Goal: Obtain resource: Obtain resource

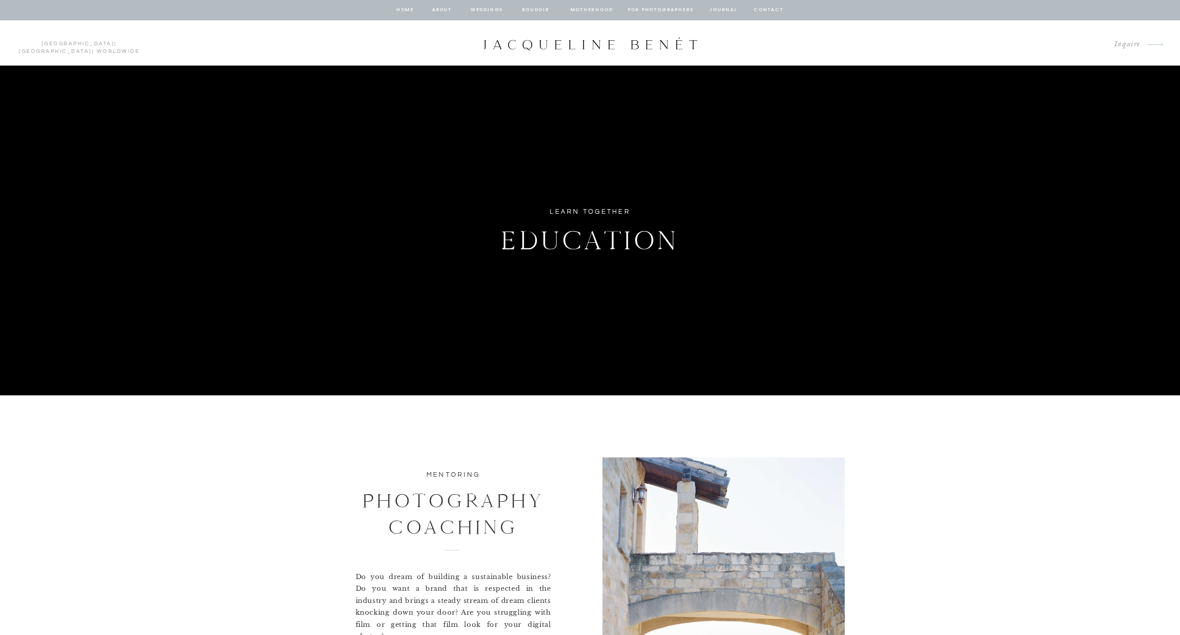
click at [628, 45] on div at bounding box center [590, 44] width 217 height 14
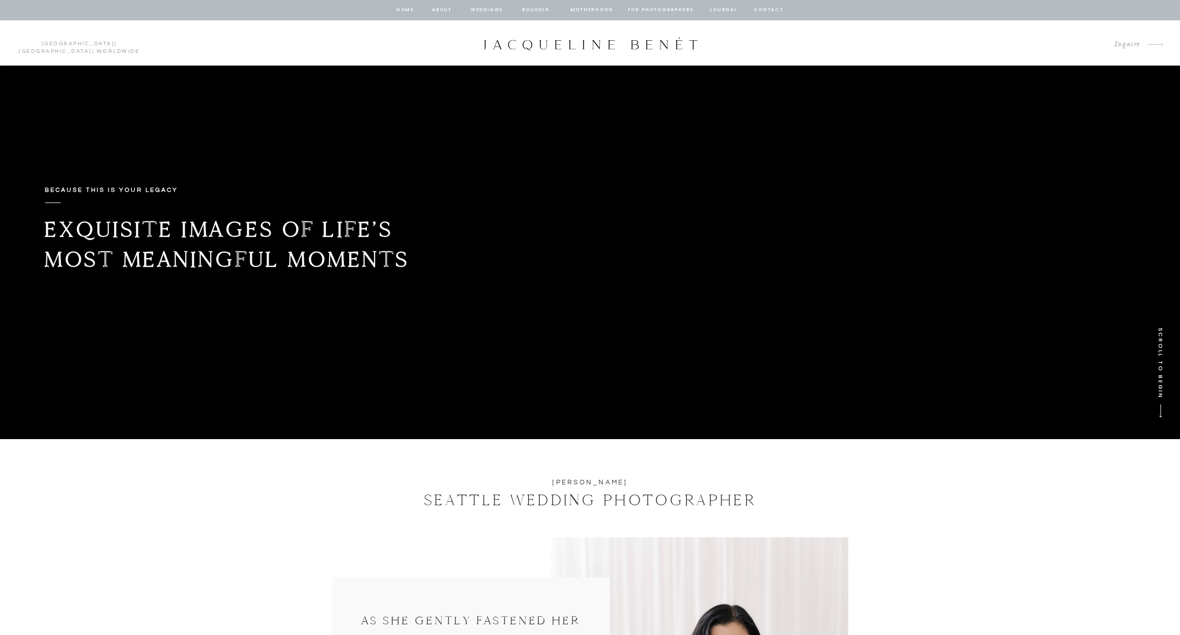
click at [406, 11] on nav "home" at bounding box center [405, 10] width 19 height 9
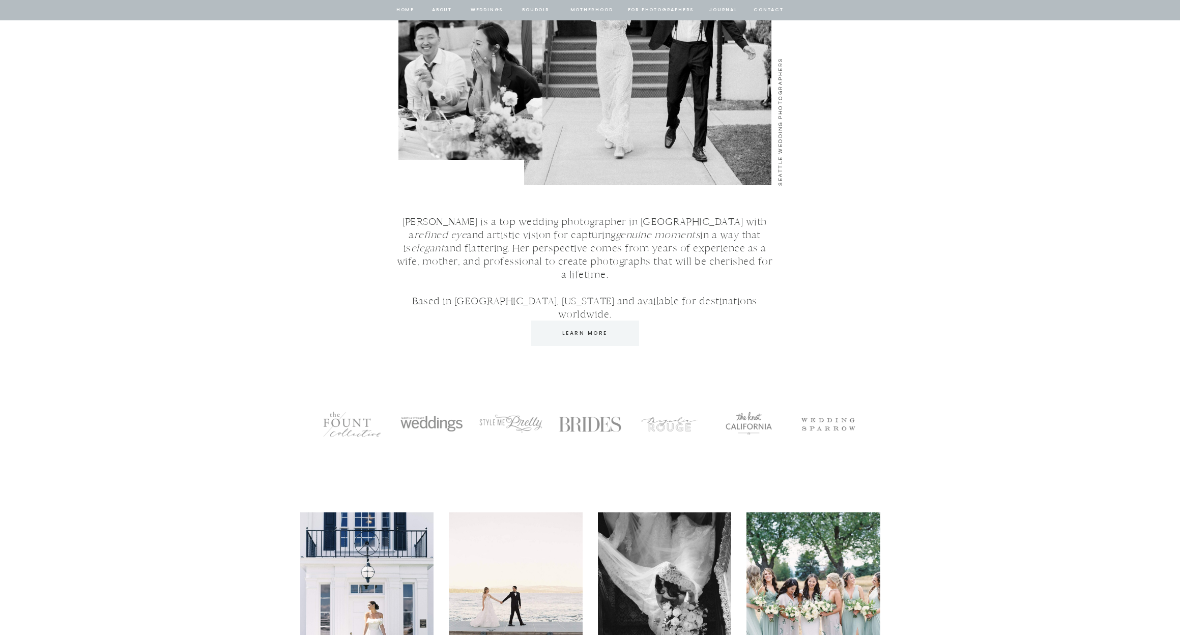
scroll to position [1552, 0]
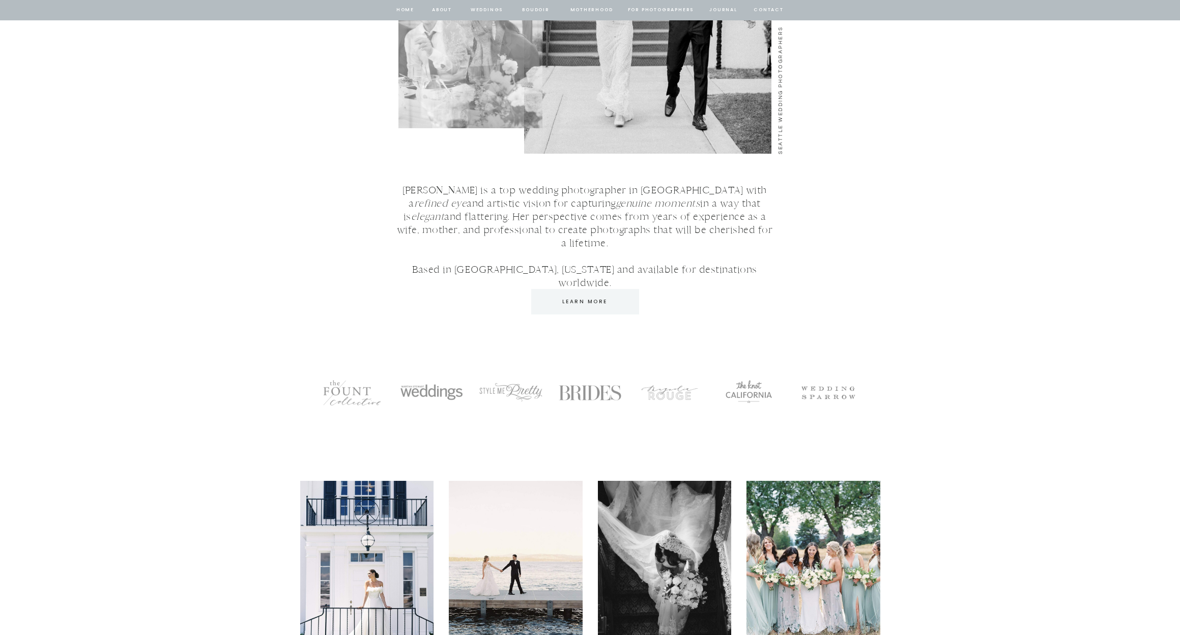
click at [575, 305] on p "Learn More" at bounding box center [585, 301] width 93 height 9
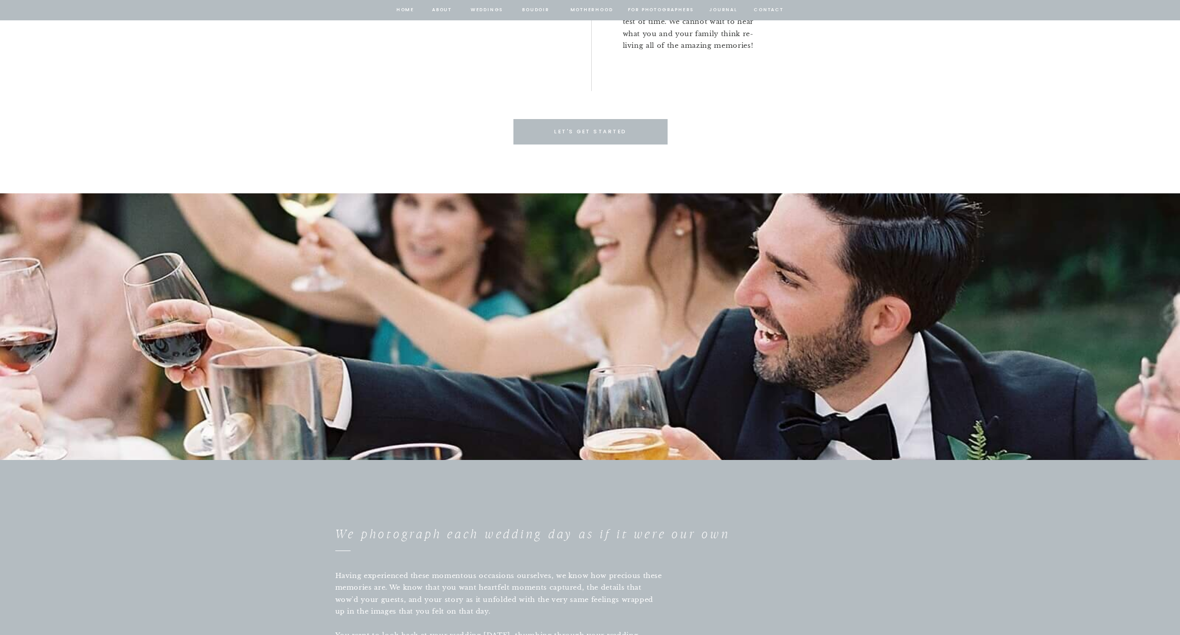
scroll to position [2536, 0]
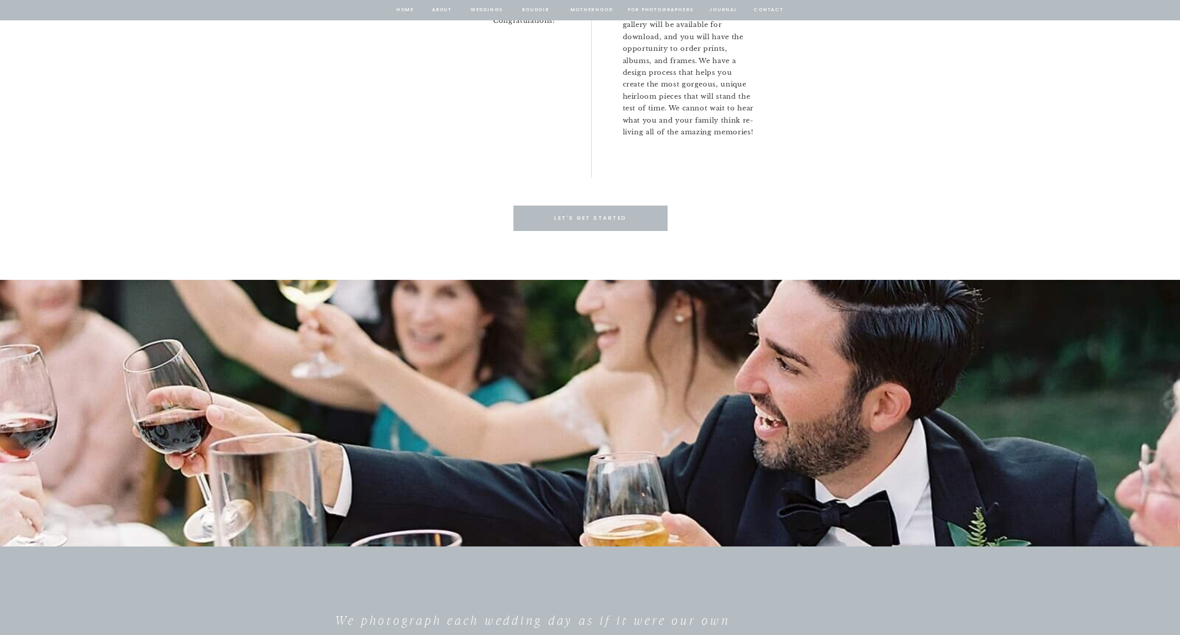
click at [585, 220] on p "Let's get started" at bounding box center [590, 218] width 93 height 9
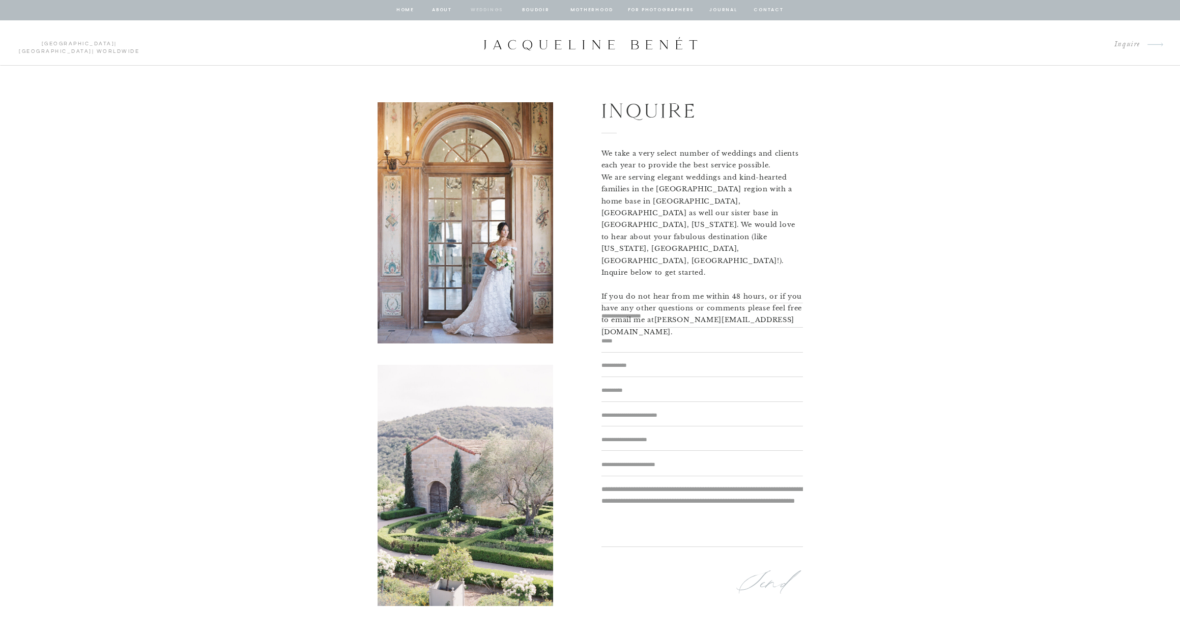
click at [478, 10] on nav "Weddings" at bounding box center [487, 10] width 35 height 9
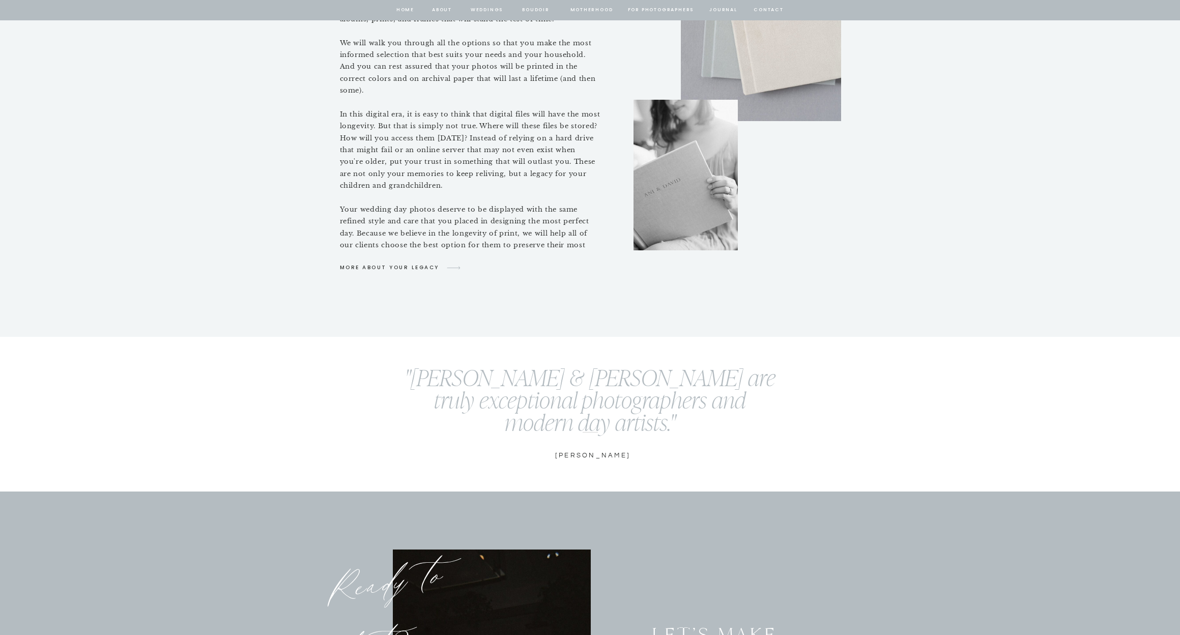
scroll to position [4333, 0]
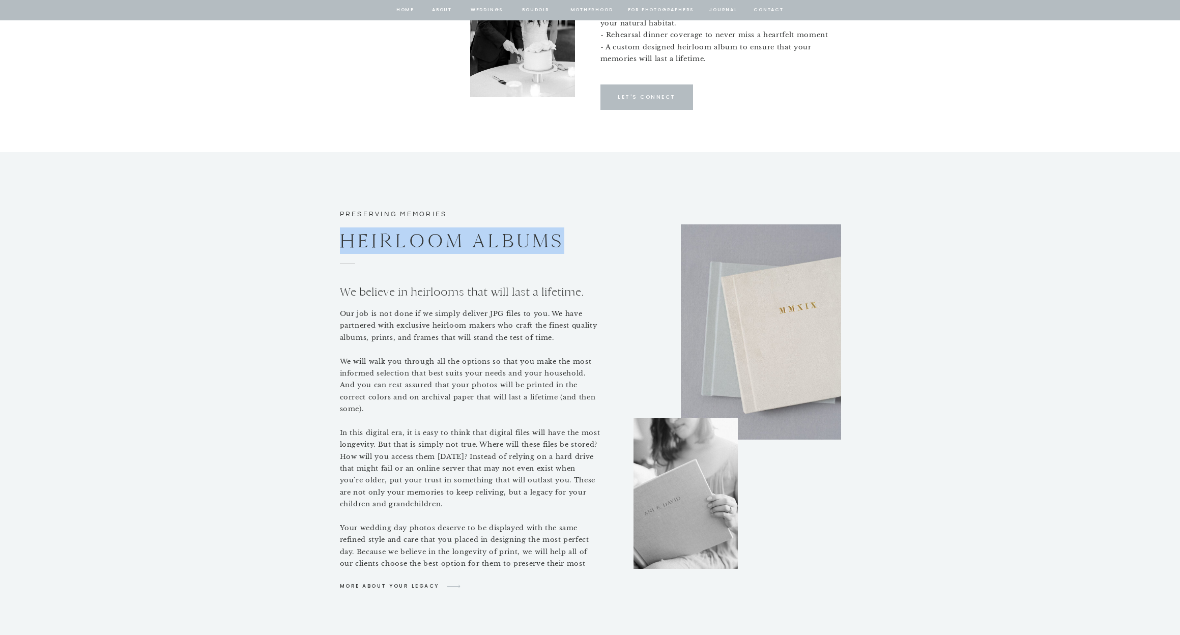
drag, startPoint x: 349, startPoint y: 239, endPoint x: 566, endPoint y: 242, distance: 216.9
copy h2 "heirloom albums"
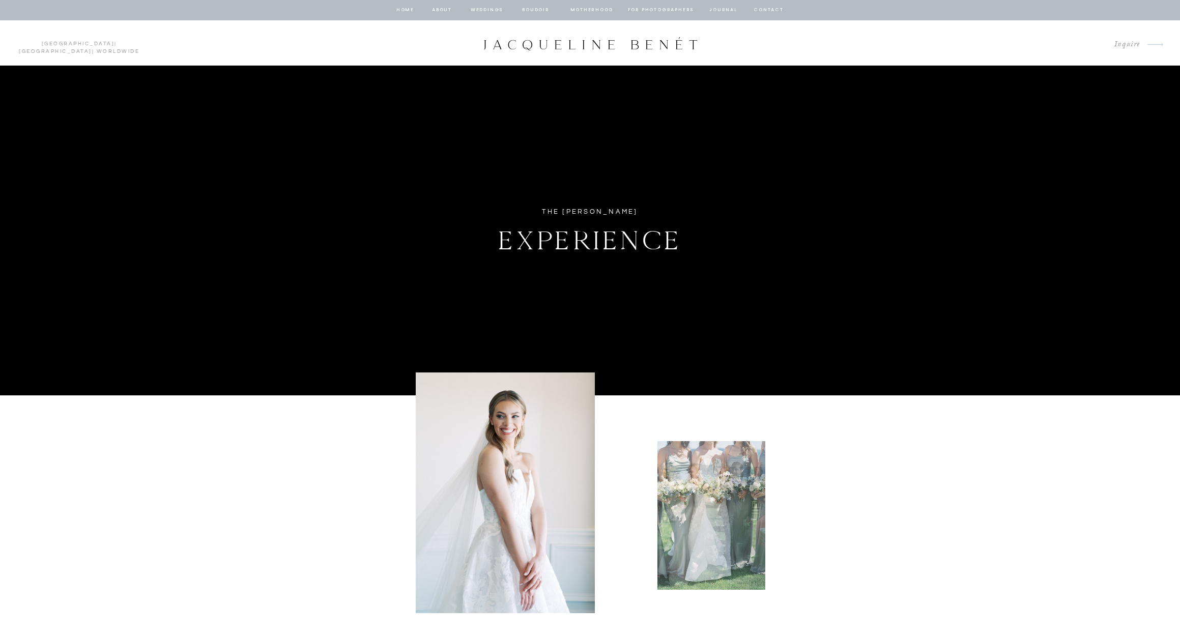
scroll to position [0, 0]
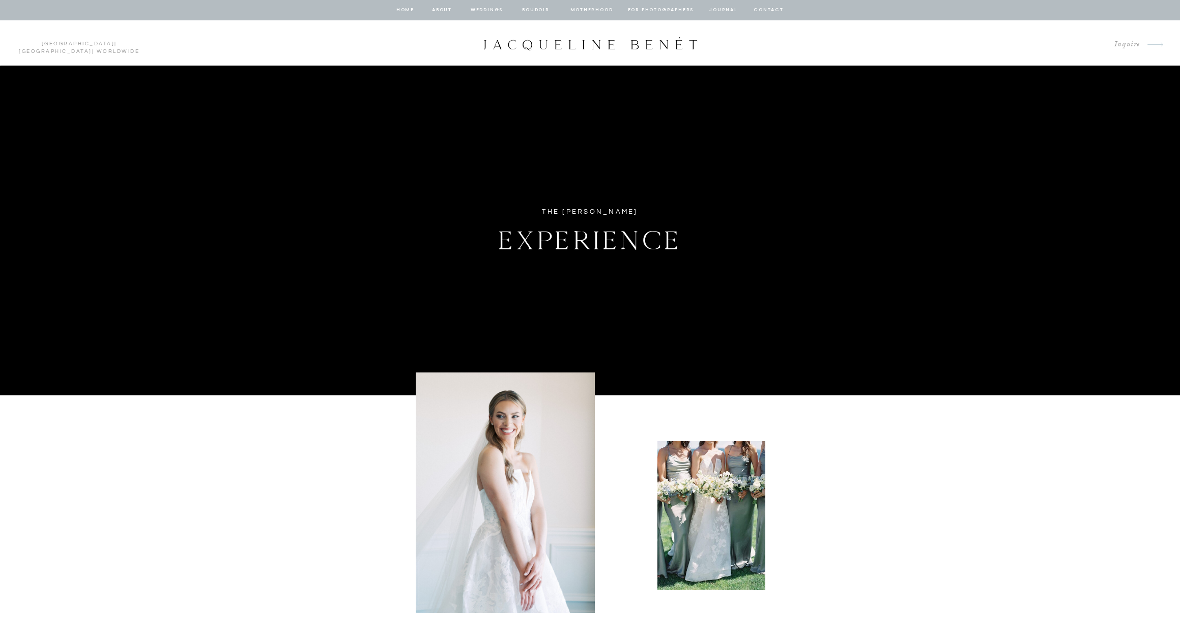
click at [655, 9] on nav "for photographers" at bounding box center [661, 10] width 66 height 9
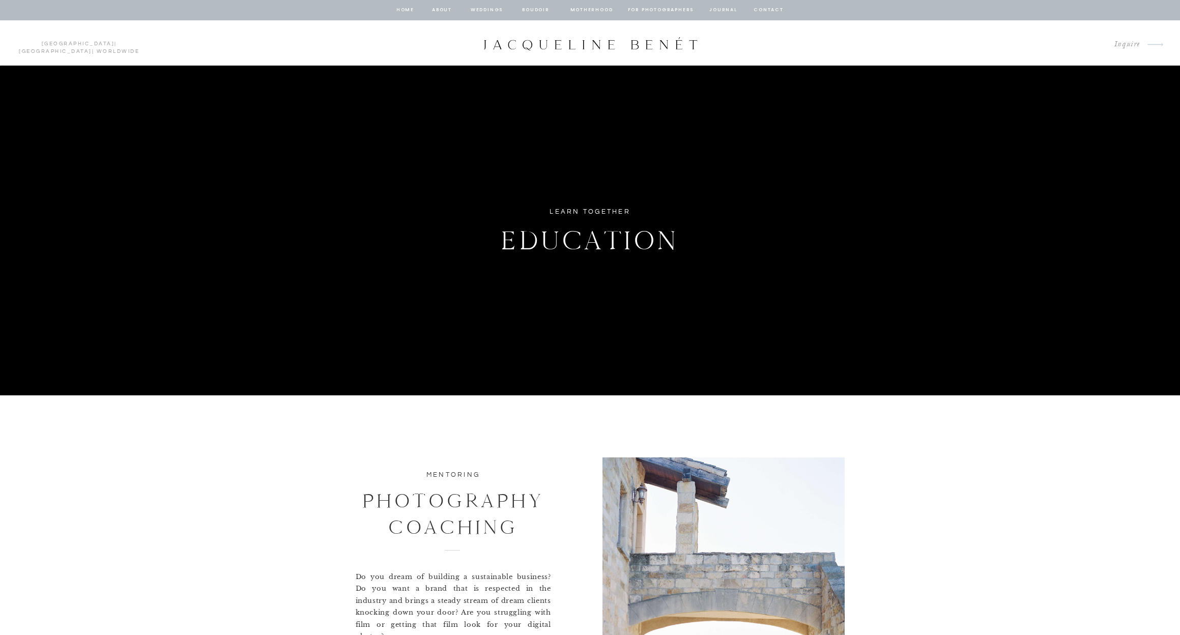
click at [488, 10] on nav "Weddings" at bounding box center [487, 10] width 35 height 9
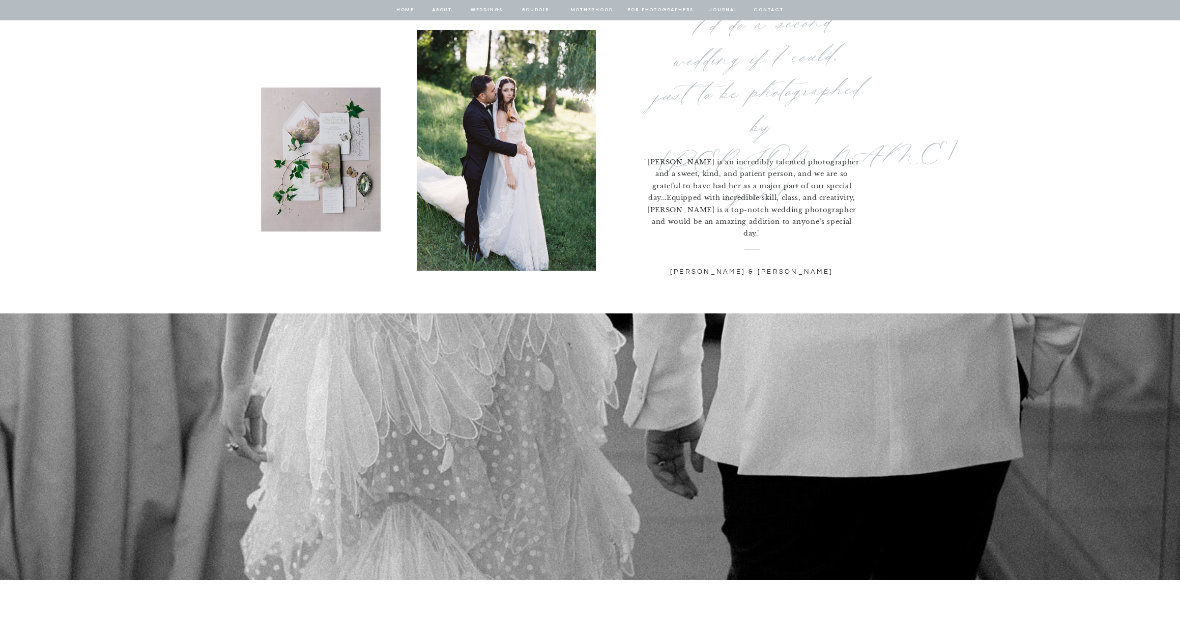
scroll to position [3208, 0]
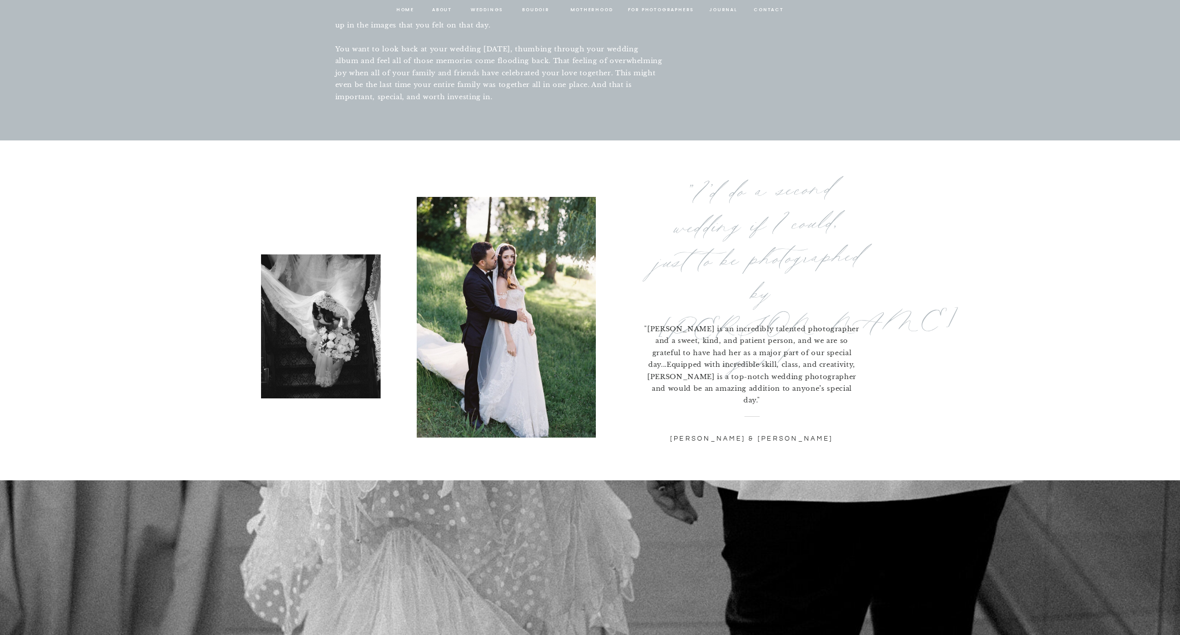
click at [781, 436] on p "Isabella & Jonathan" at bounding box center [752, 439] width 181 height 13
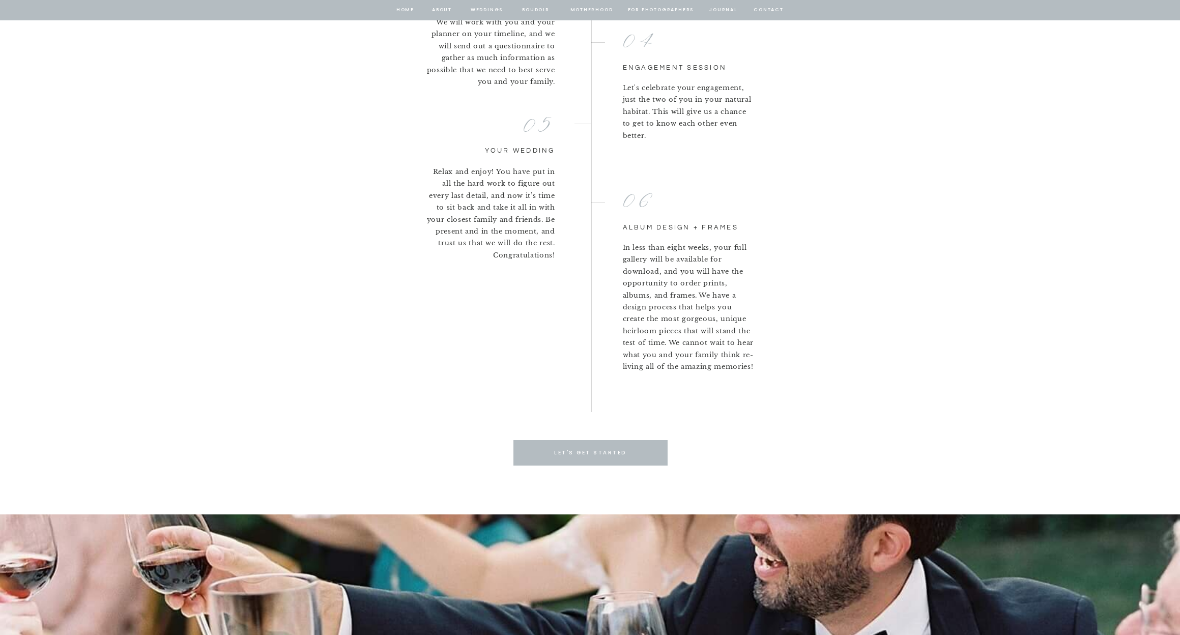
scroll to position [2256, 0]
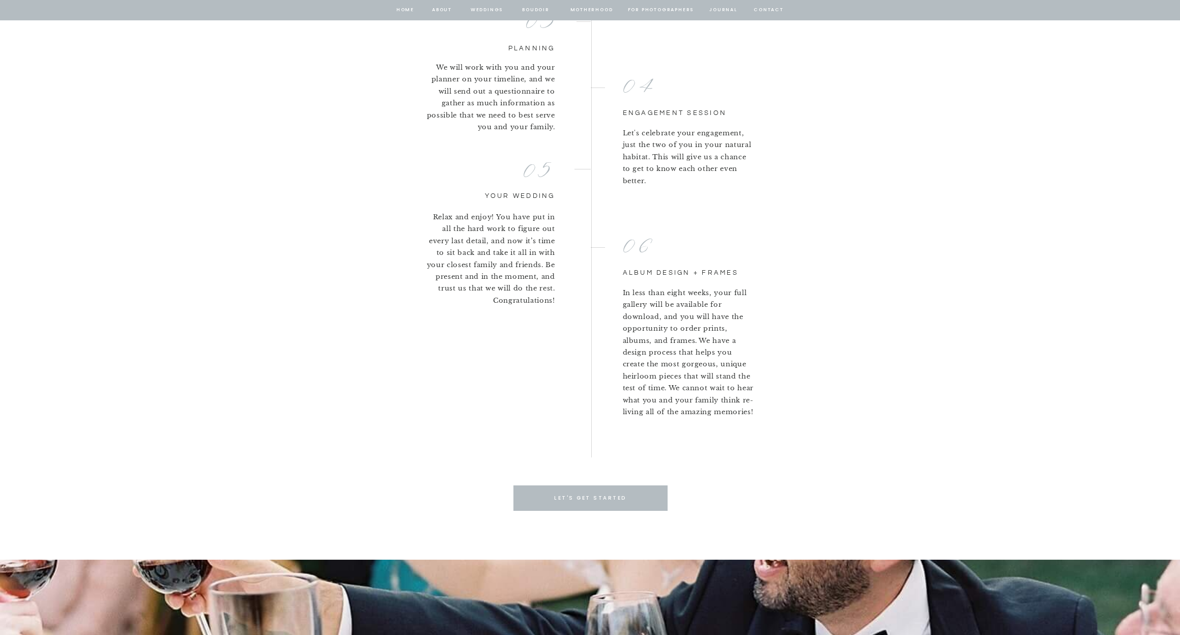
click at [641, 493] on div at bounding box center [591, 498] width 154 height 25
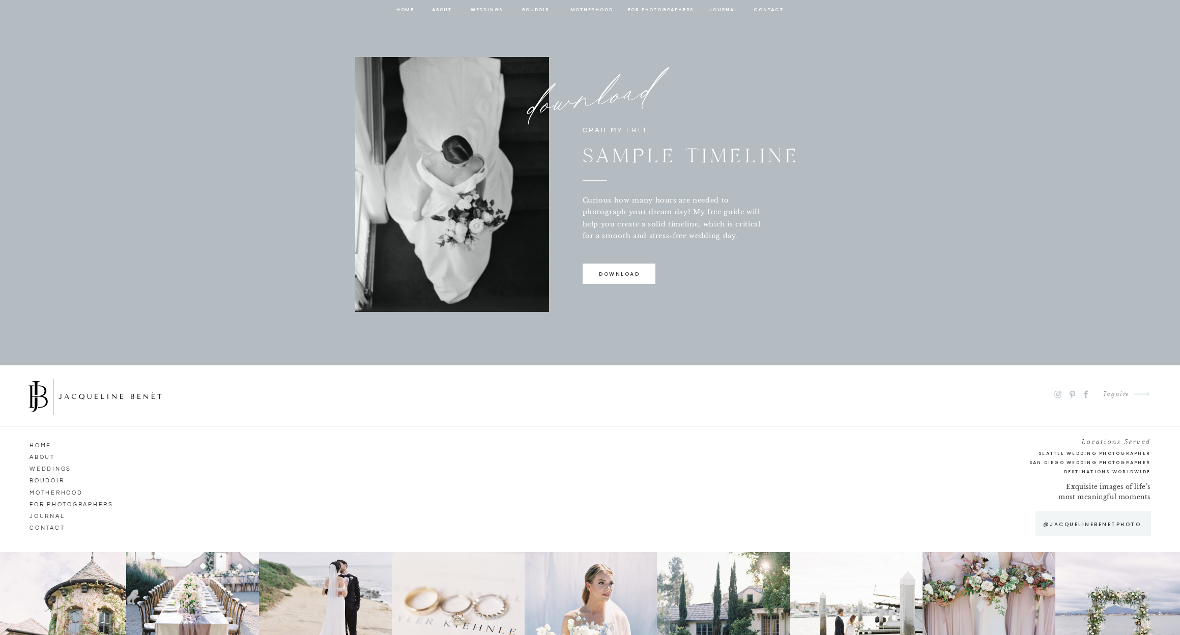
scroll to position [698, 0]
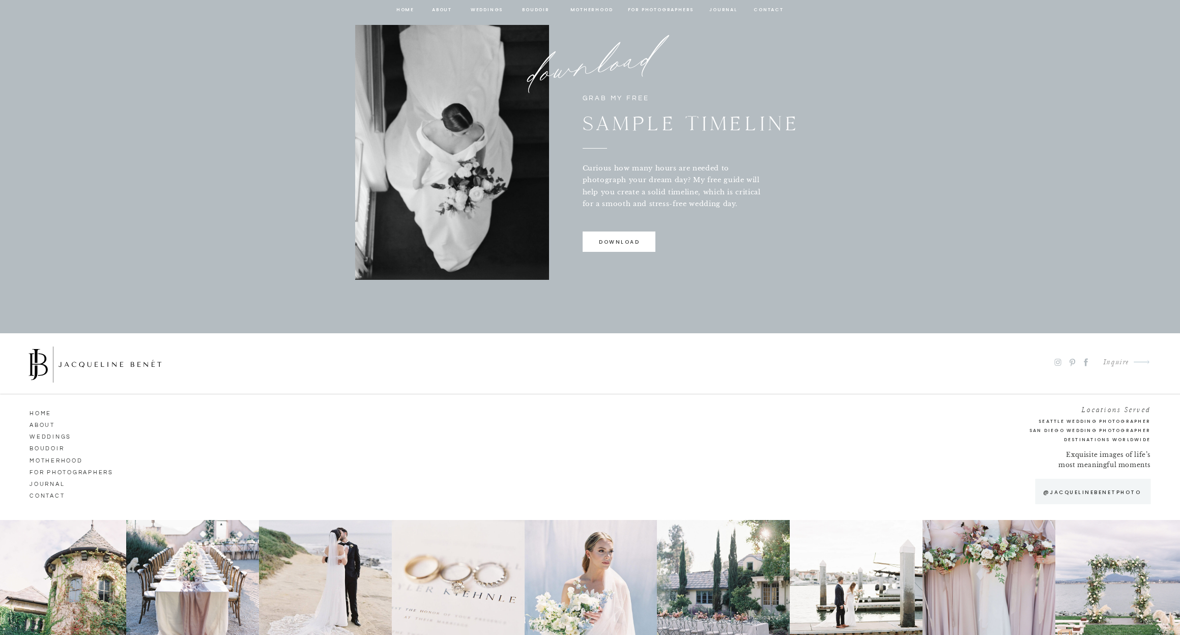
click at [615, 246] on p "download" at bounding box center [620, 245] width 72 height 14
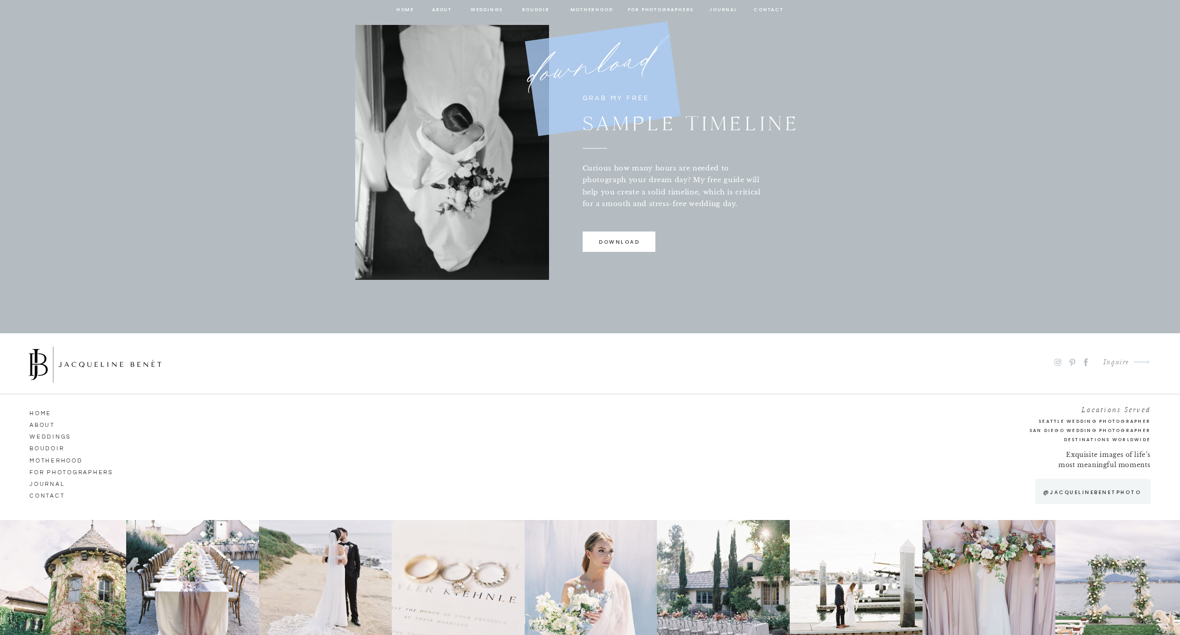
drag, startPoint x: 583, startPoint y: 97, endPoint x: 770, endPoint y: 213, distance: 220.2
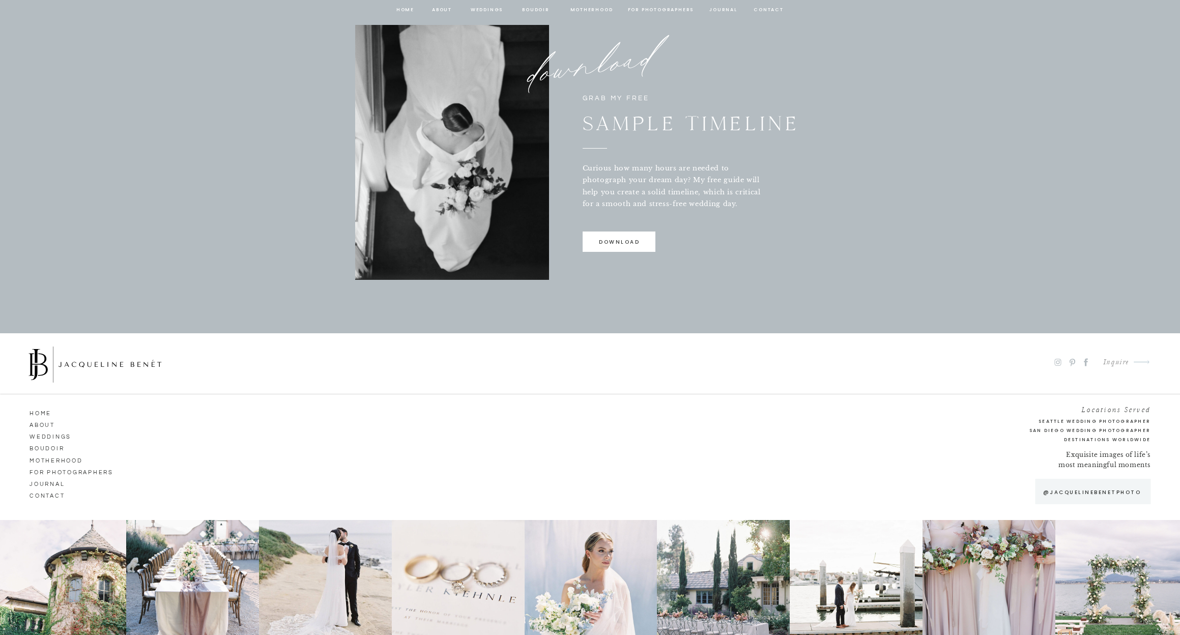
click at [748, 208] on p "Curious how many hours are needed to photograph your dream day? My free guide w…" at bounding box center [678, 186] width 190 height 49
drag, startPoint x: 749, startPoint y: 208, endPoint x: 585, endPoint y: 170, distance: 168.3
click at [585, 170] on p "Curious how many hours are needed to photograph your dream day? My free guide w…" at bounding box center [678, 186] width 190 height 49
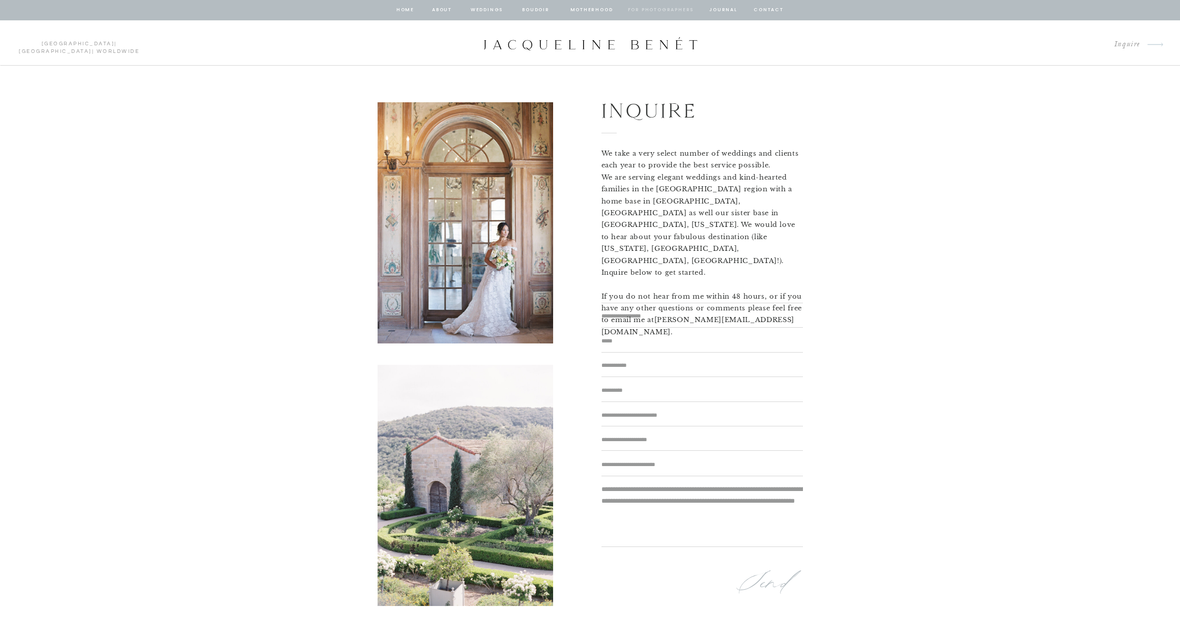
scroll to position [0, 0]
click at [658, 10] on nav "for photographers" at bounding box center [661, 10] width 66 height 9
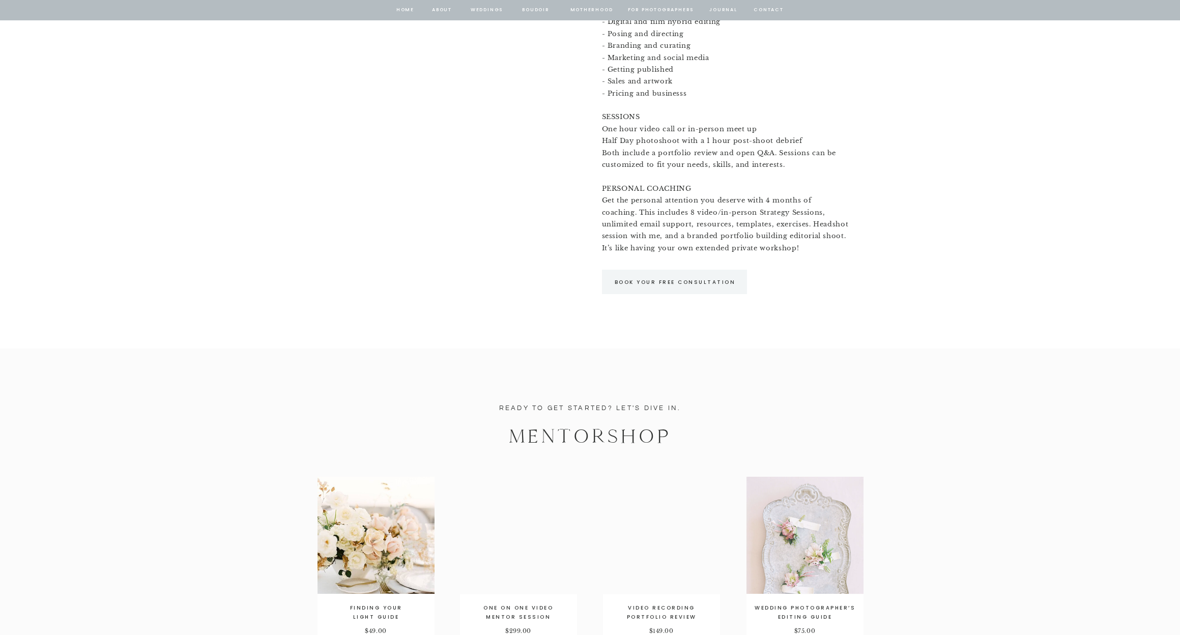
scroll to position [1342, 0]
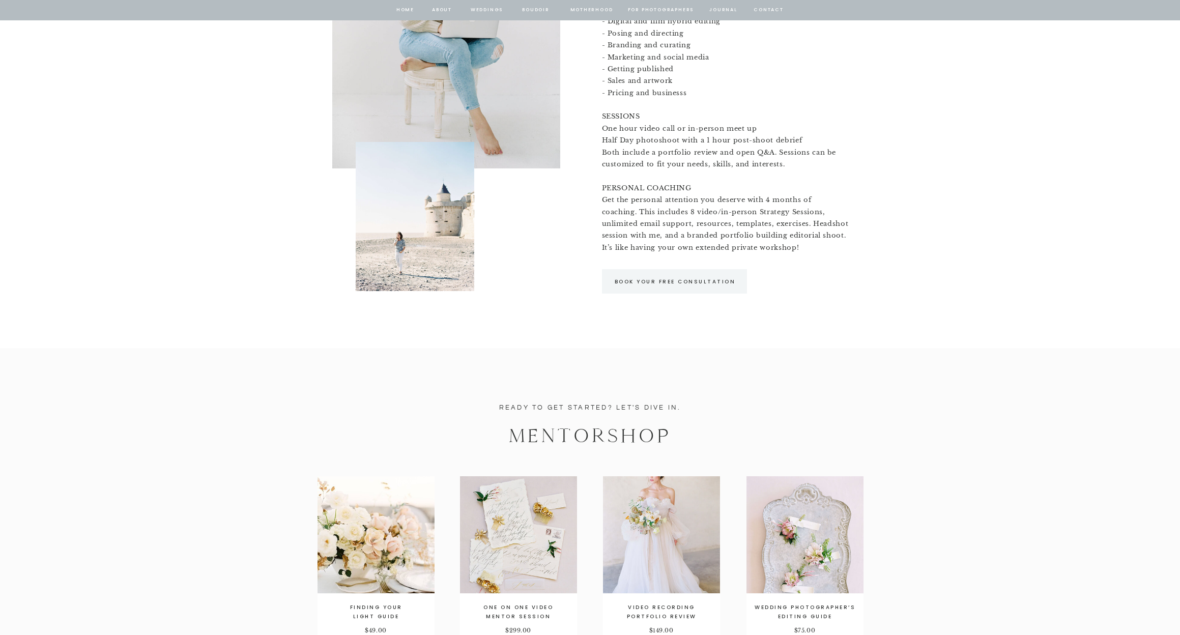
click at [697, 285] on p "Book your free consultation" at bounding box center [675, 281] width 147 height 9
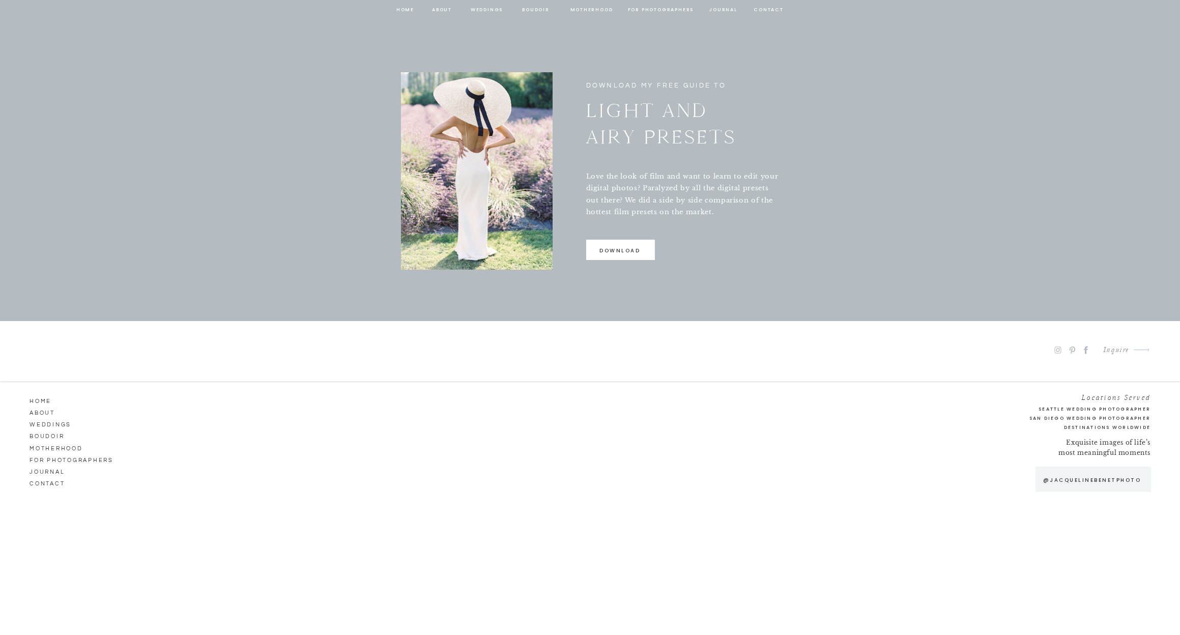
scroll to position [2033, 0]
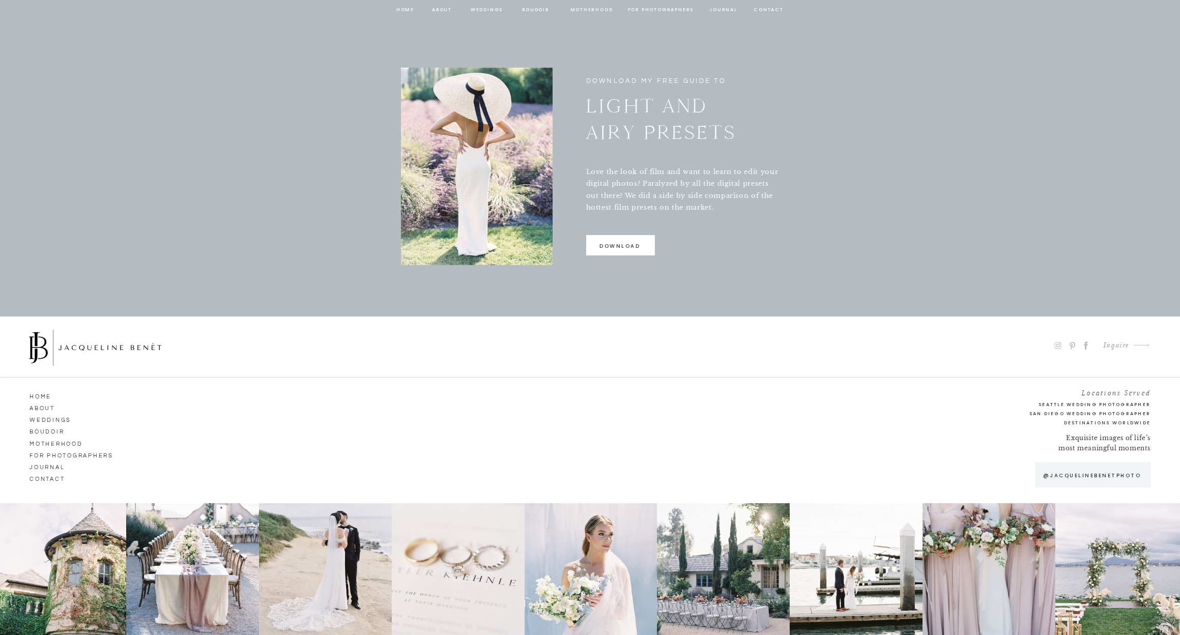
click at [629, 245] on p "download" at bounding box center [620, 249] width 68 height 14
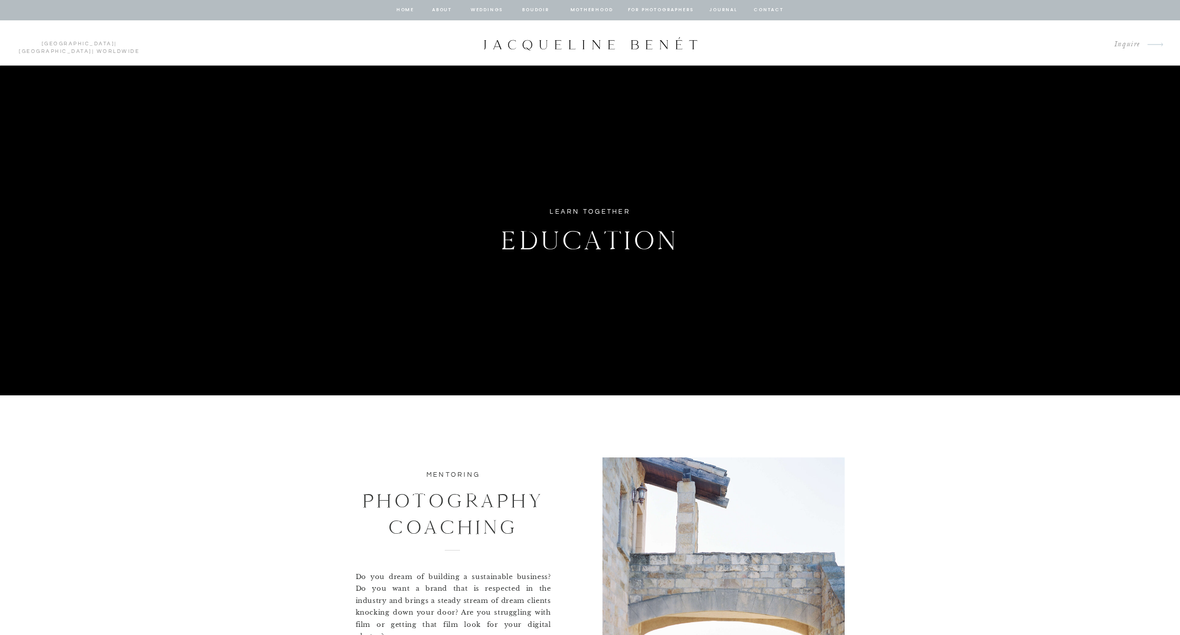
scroll to position [0, 0]
click at [624, 46] on div at bounding box center [590, 44] width 217 height 14
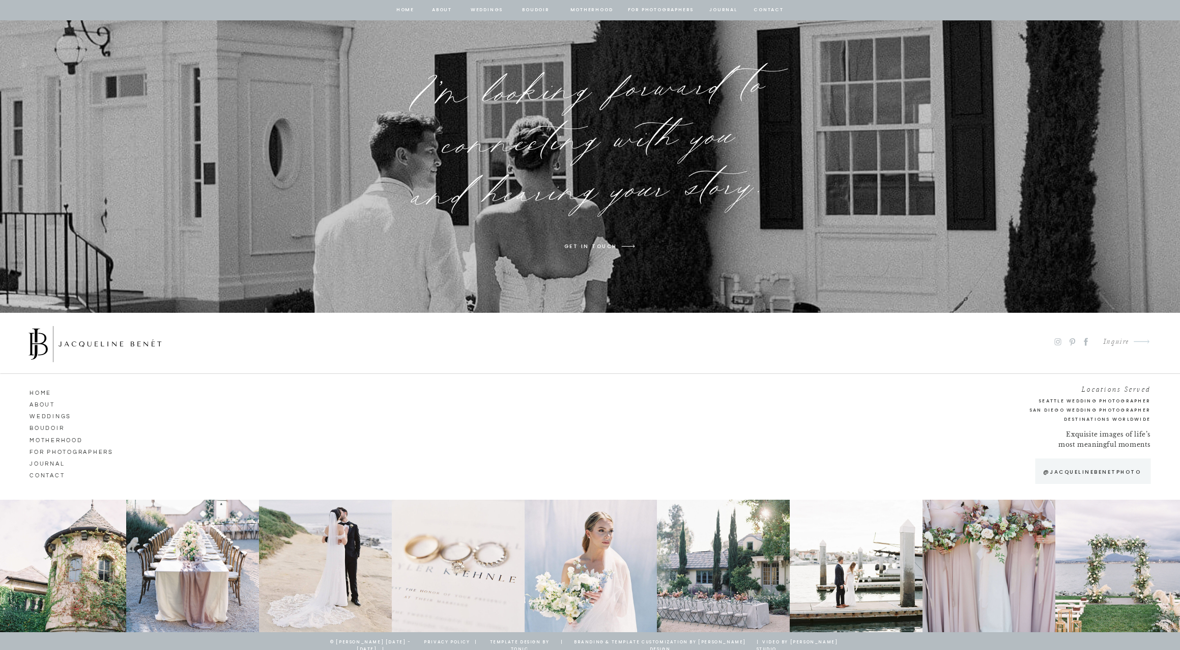
scroll to position [7675, 0]
